Goal: Navigation & Orientation: Understand site structure

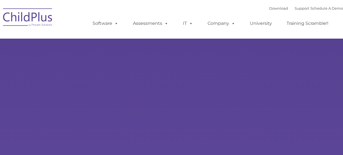
type input ""
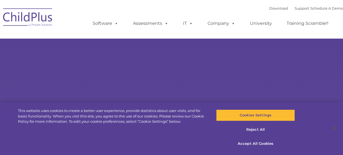
select select "MEDIUM"
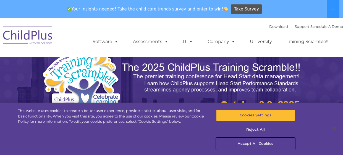
click at [260, 142] on button "Accept All Cookies" at bounding box center [255, 144] width 79 height 12
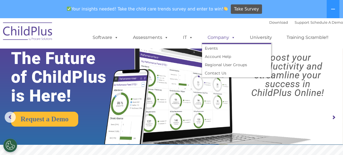
click at [229, 40] on span at bounding box center [232, 37] width 6 height 5
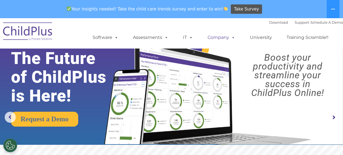
click at [222, 39] on link "Company" at bounding box center [221, 37] width 39 height 11
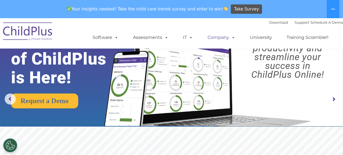
click at [222, 39] on link "Company" at bounding box center [221, 37] width 39 height 11
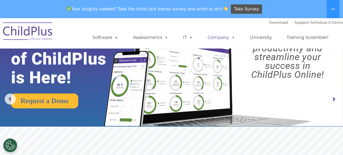
click at [222, 39] on link "Company" at bounding box center [221, 37] width 39 height 11
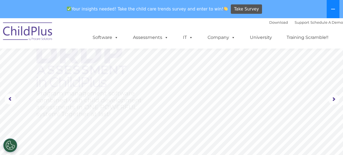
click at [332, 11] on icon at bounding box center [333, 9] width 4 height 4
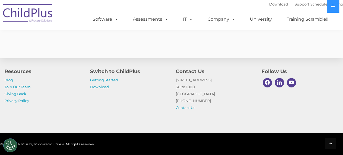
scroll to position [1066, 0]
